Goal: Book appointment/travel/reservation

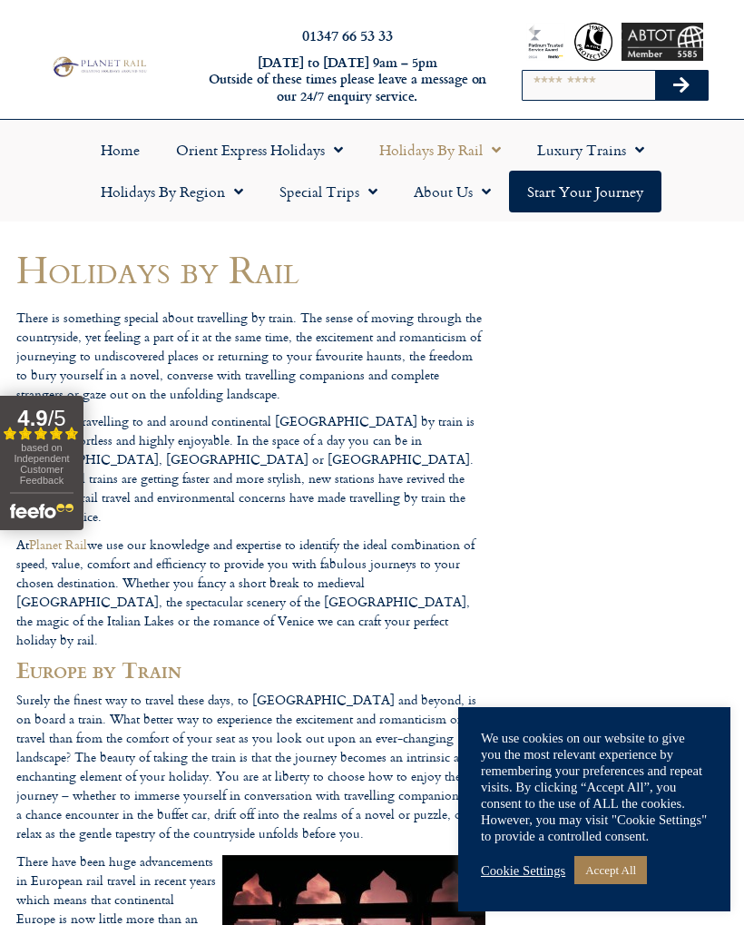
click at [127, 156] on link "Home" at bounding box center [120, 150] width 75 height 42
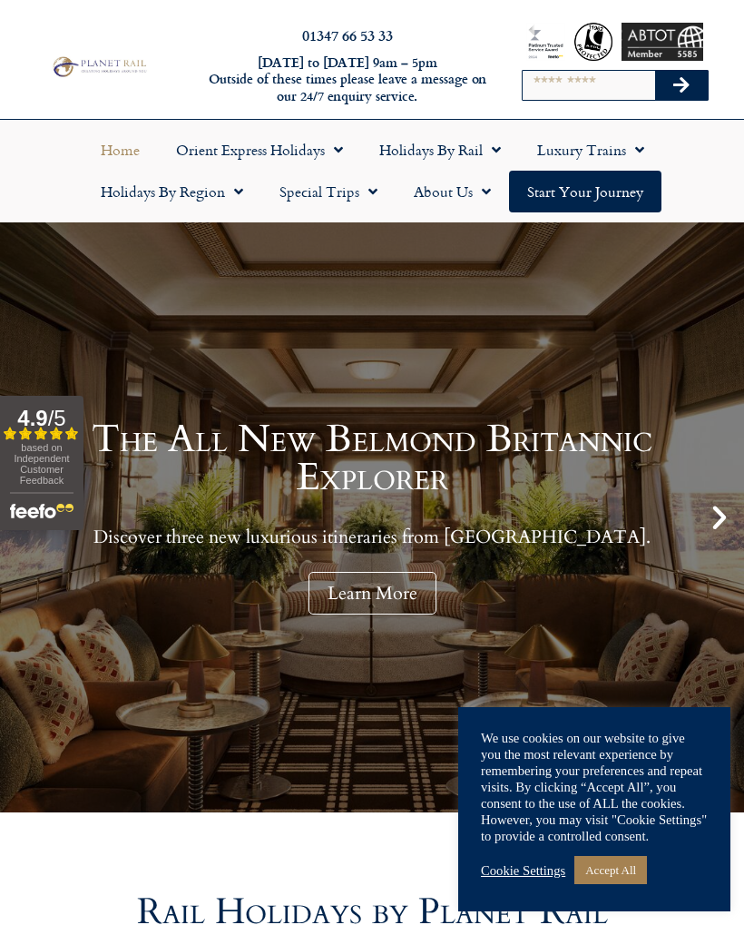
click at [209, 208] on link "Holidays by Region" at bounding box center [172, 192] width 179 height 42
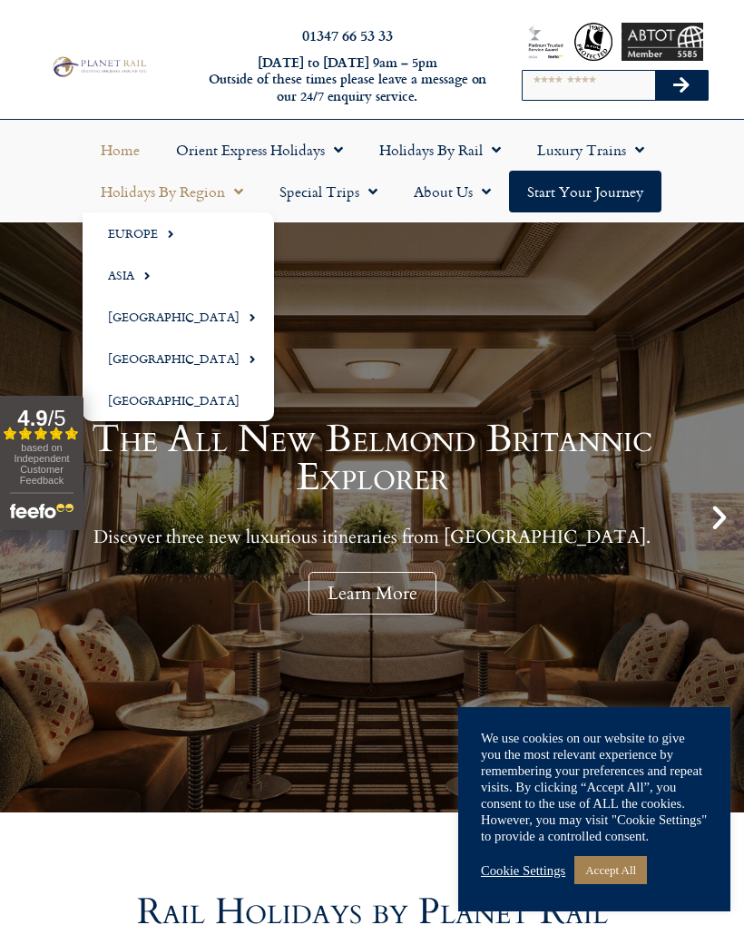
click at [176, 247] on link "Europe" at bounding box center [179, 233] width 192 height 42
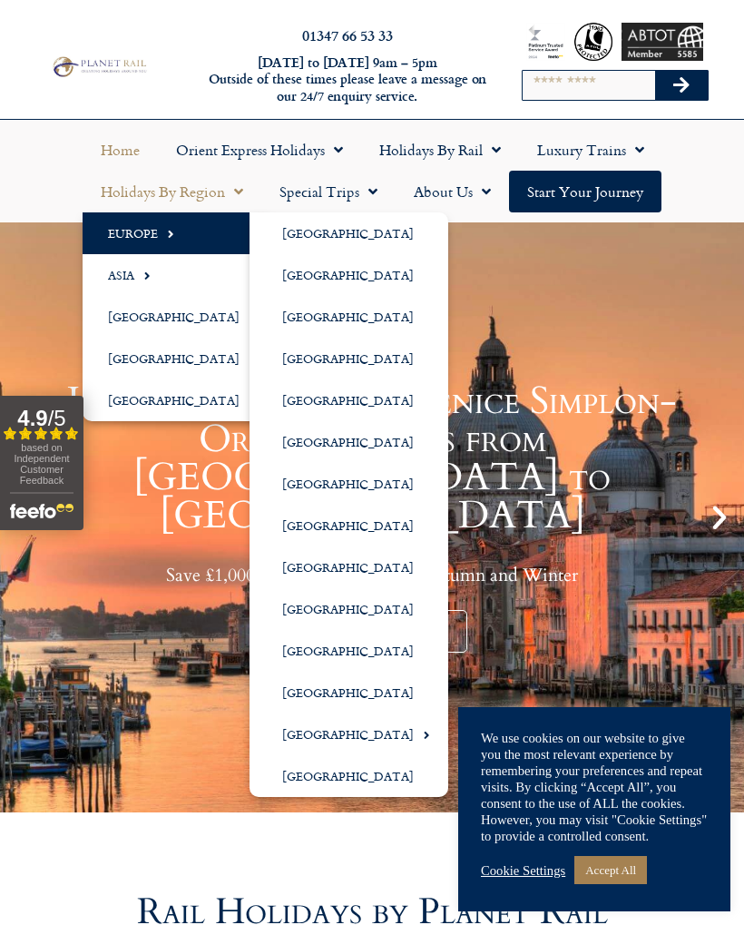
click at [341, 404] on link "[GEOGRAPHIC_DATA]" at bounding box center [349, 400] width 199 height 42
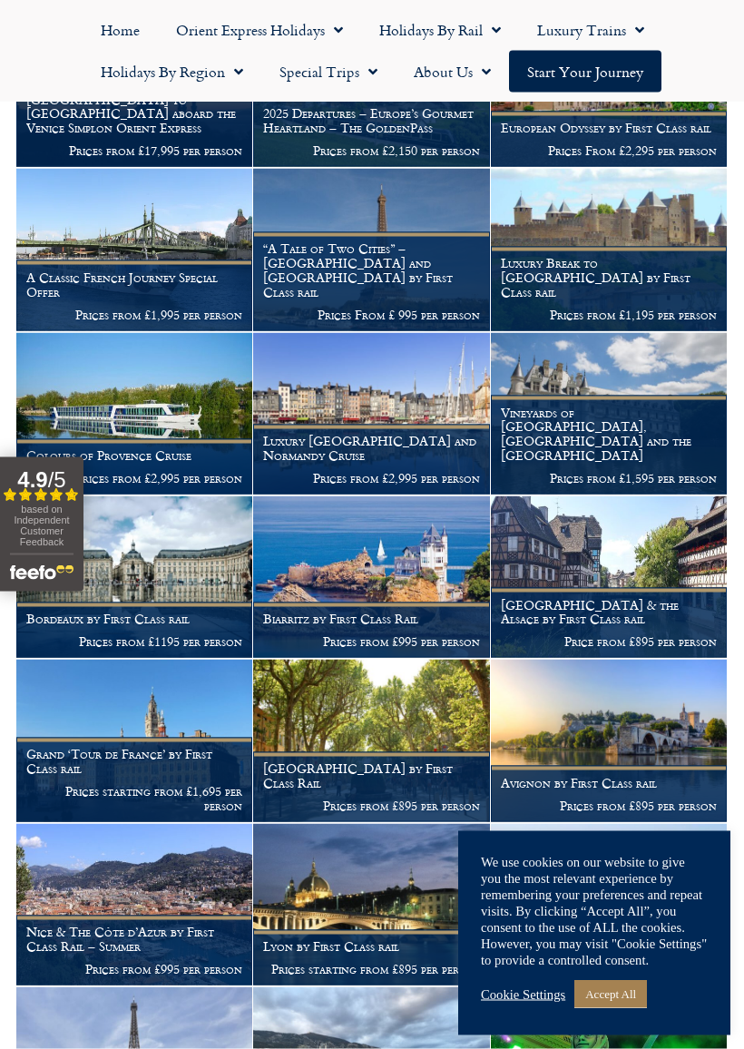
scroll to position [795, 0]
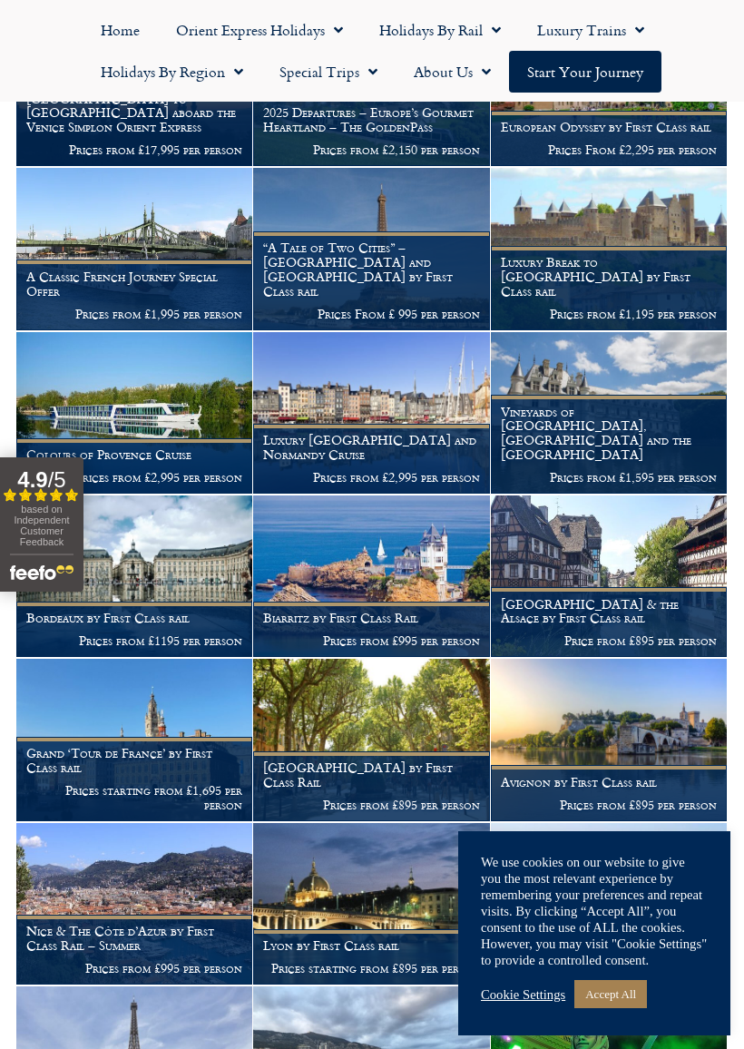
click at [653, 255] on h1 "Luxury Break to Carcassonne by First Class rail" at bounding box center [609, 276] width 216 height 43
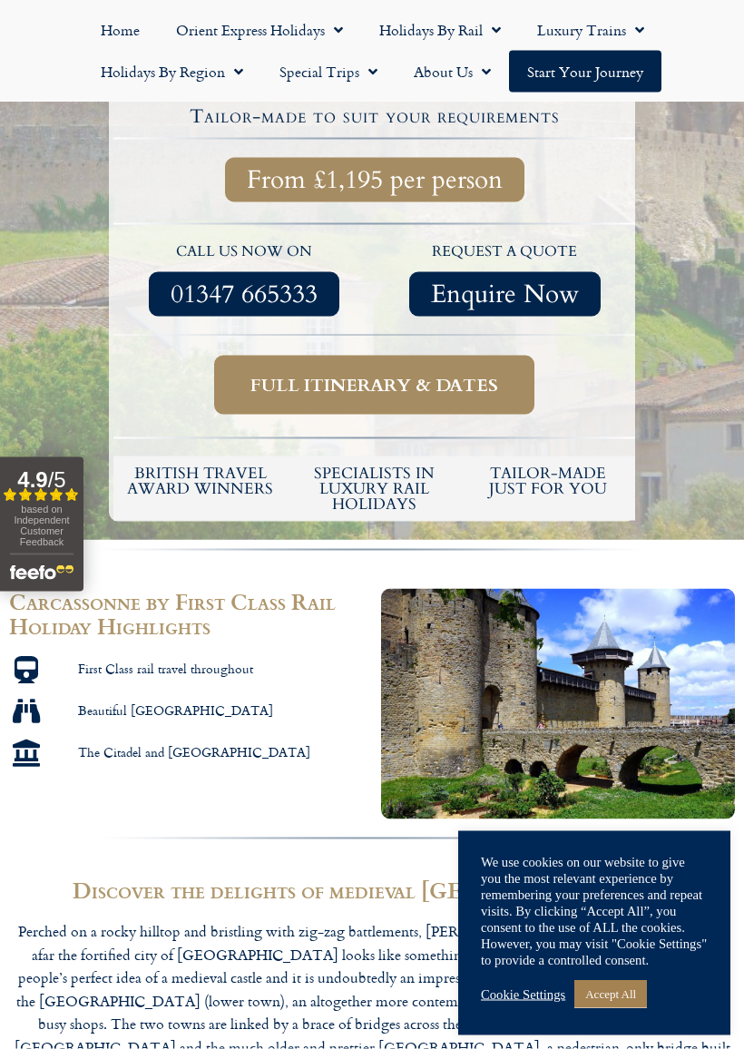
scroll to position [497, 0]
click at [470, 389] on span "Full itinerary & dates" at bounding box center [374, 384] width 248 height 23
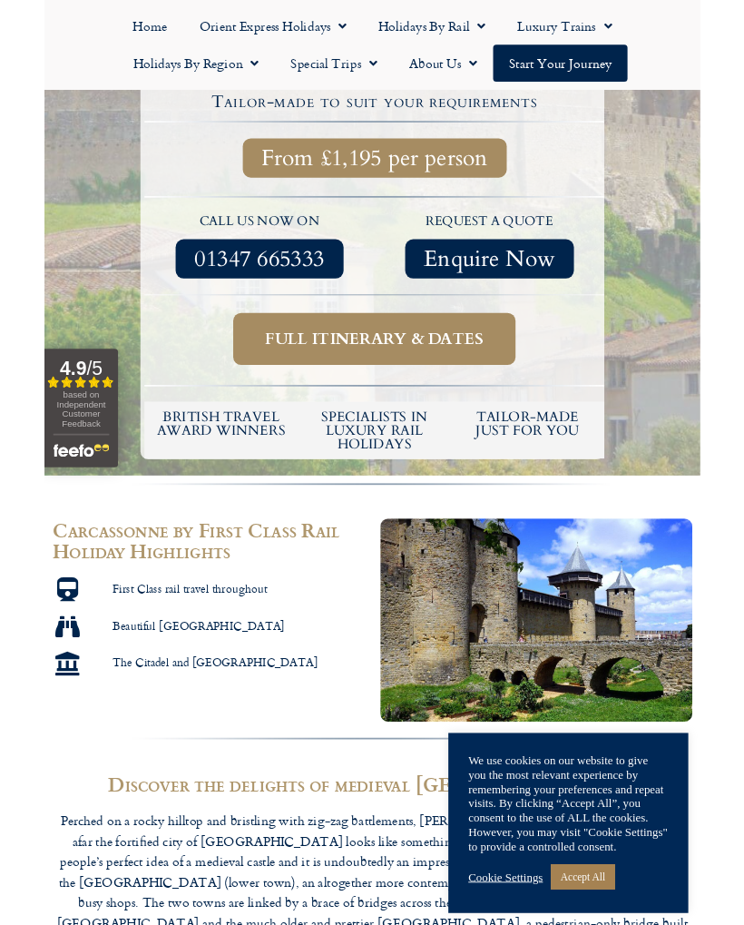
scroll to position [548, 0]
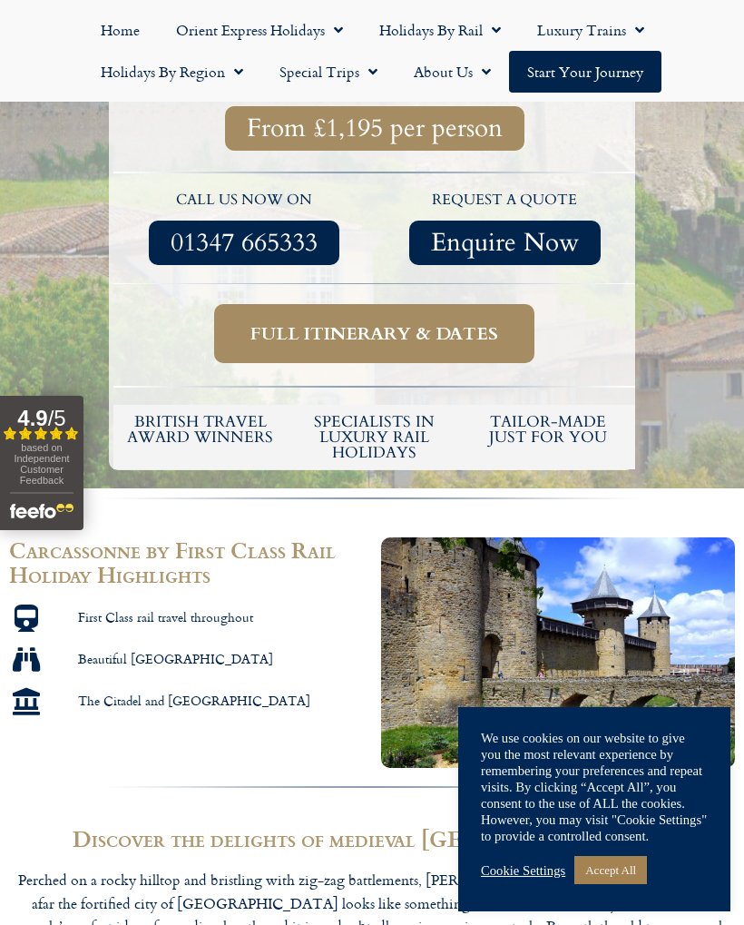
click at [416, 337] on span "Full itinerary & dates" at bounding box center [374, 333] width 248 height 23
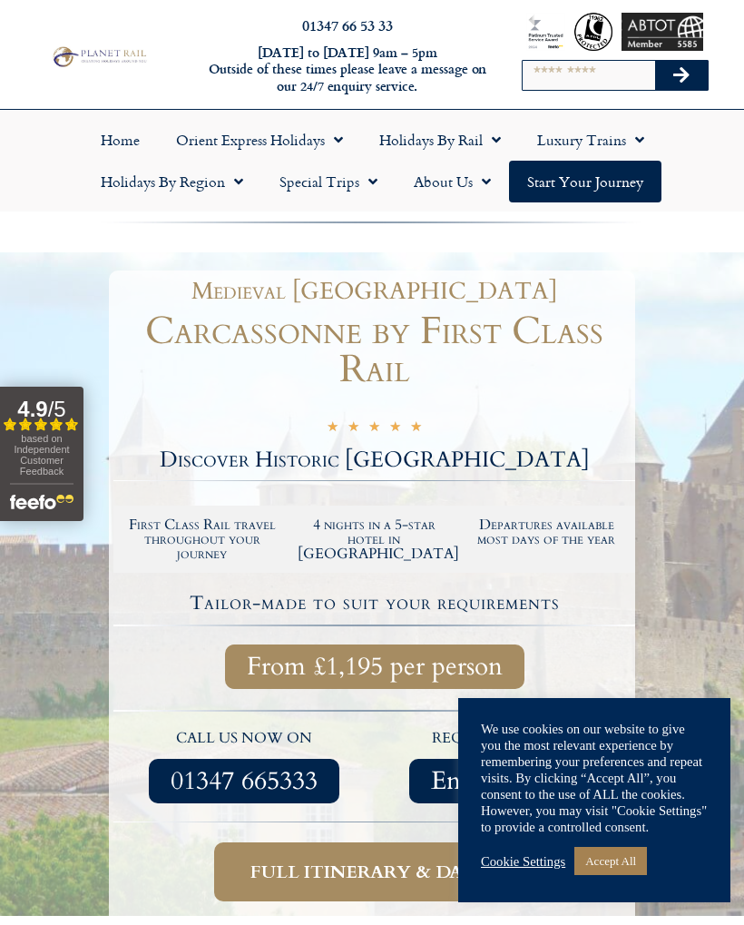
scroll to position [10, 0]
